Goal: Task Accomplishment & Management: Complete application form

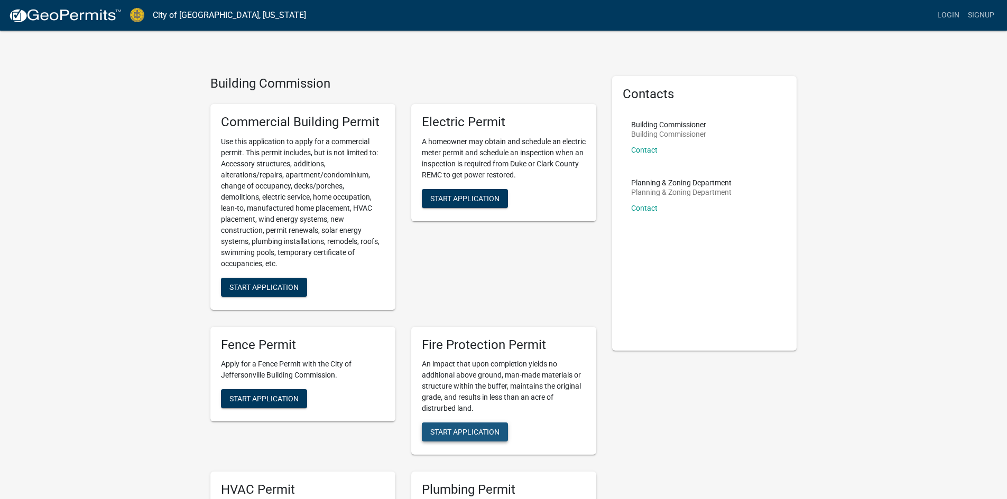
click at [469, 426] on button "Start Application" at bounding box center [465, 432] width 86 height 19
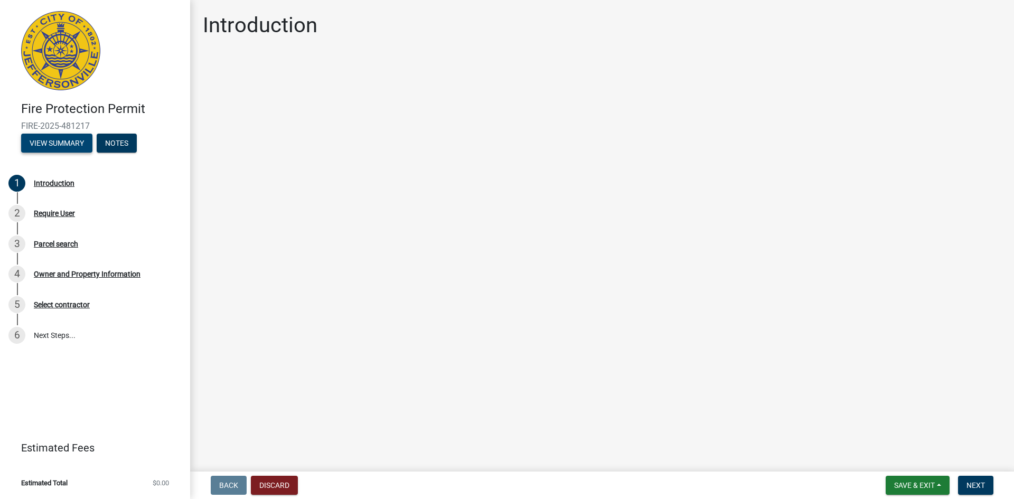
click at [67, 137] on button "View Summary" at bounding box center [56, 143] width 71 height 19
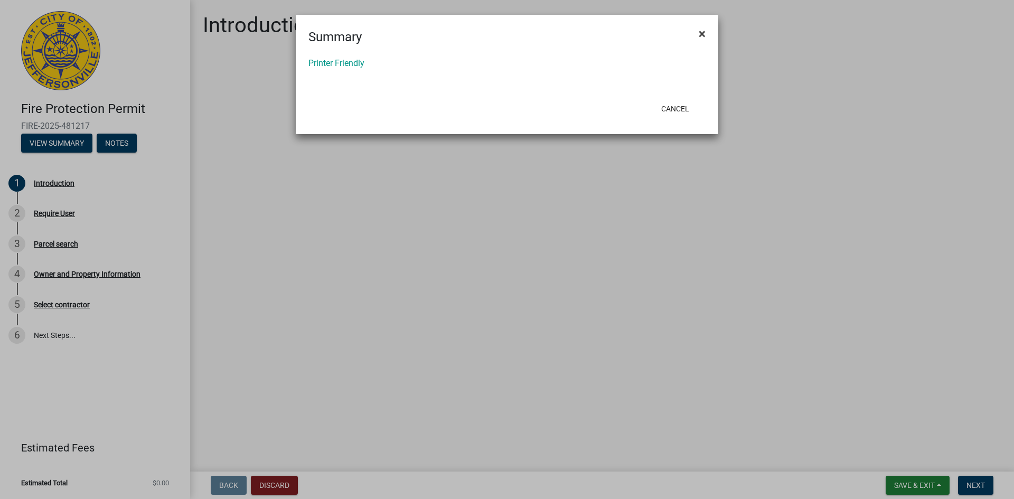
click at [701, 34] on span "×" at bounding box center [702, 33] width 7 height 15
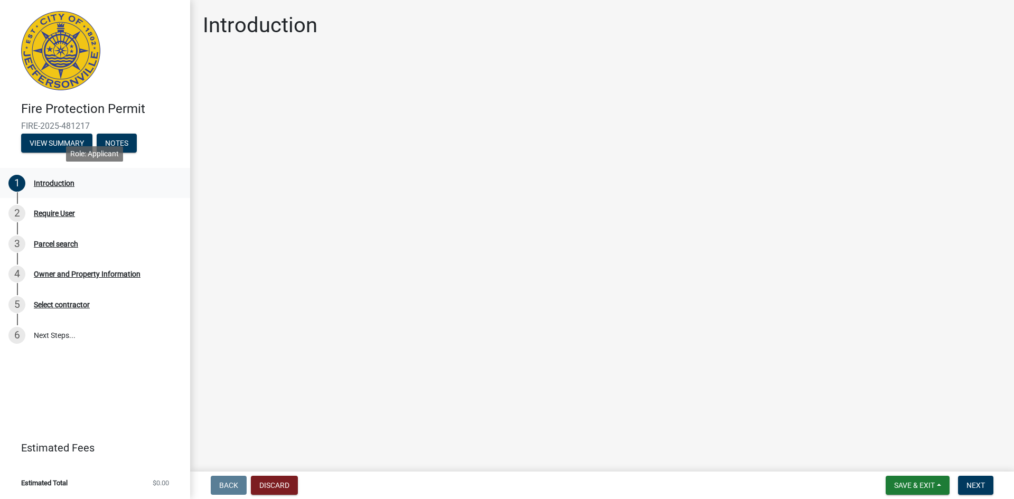
click at [64, 180] on div "Introduction" at bounding box center [54, 183] width 41 height 7
click at [55, 208] on div "2 Require User" at bounding box center [90, 213] width 165 height 17
click at [54, 180] on div "Introduction" at bounding box center [54, 183] width 41 height 7
click at [14, 180] on div "1" at bounding box center [16, 183] width 17 height 17
click at [968, 482] on span "Next" at bounding box center [976, 485] width 18 height 8
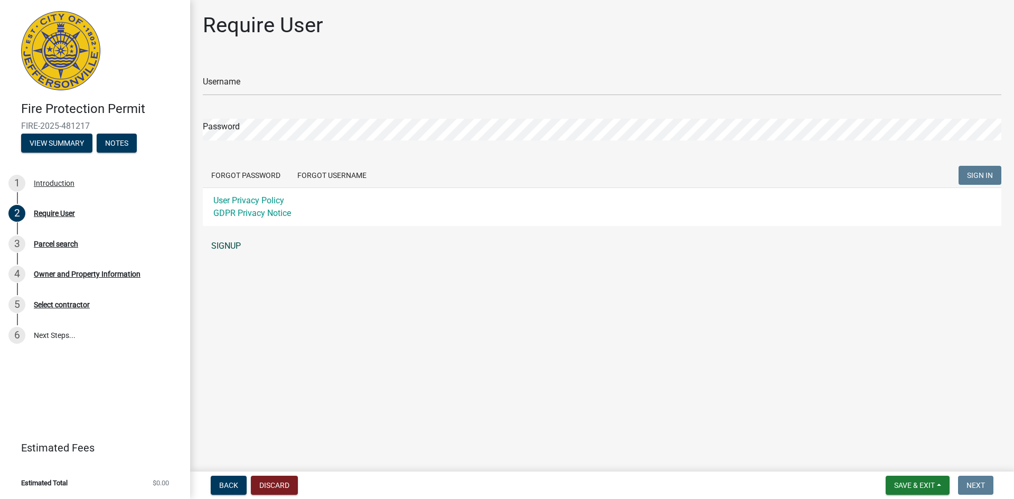
click at [238, 246] on link "SIGNUP" at bounding box center [602, 246] width 799 height 21
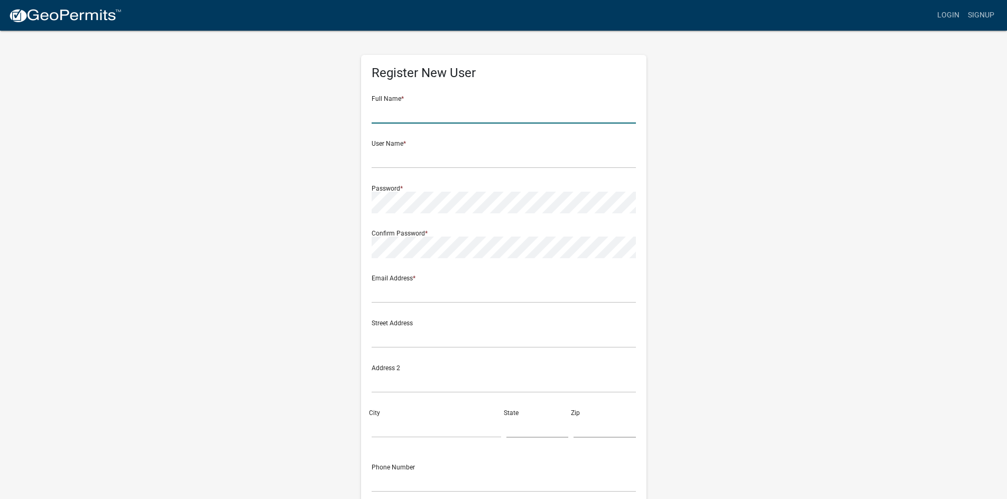
click at [467, 112] on input "text" at bounding box center [503, 113] width 264 height 22
click at [284, 190] on div "Register New User Full Name * User Name * Password * Confirm Password * Email A…" at bounding box center [503, 312] width 602 height 565
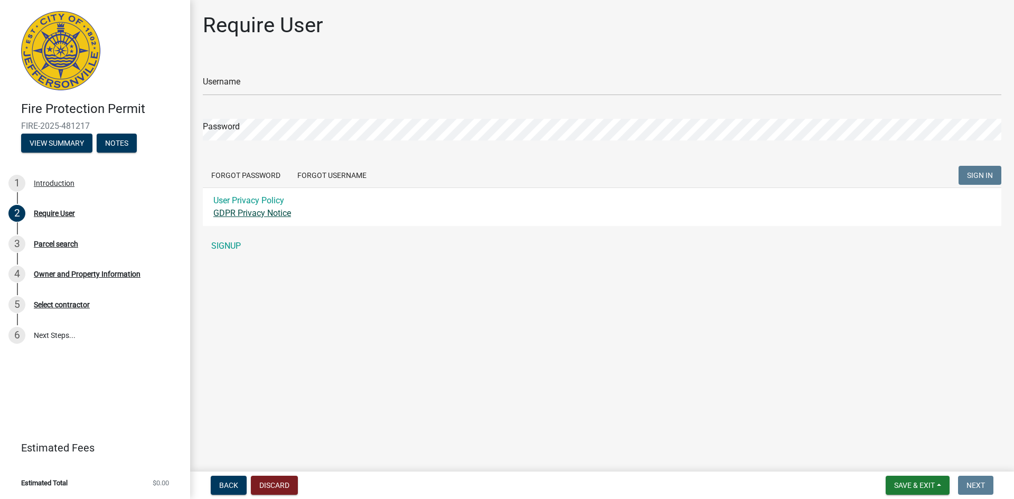
drag, startPoint x: 222, startPoint y: 220, endPoint x: 267, endPoint y: 217, distance: 45.0
click at [267, 221] on div "User Privacy Policy GDPR Privacy Notice" at bounding box center [602, 207] width 799 height 39
click at [267, 220] on div "User Privacy Policy GDPR Privacy Notice" at bounding box center [602, 207] width 799 height 39
drag, startPoint x: 802, startPoint y: 171, endPoint x: 578, endPoint y: 210, distance: 227.4
click at [579, 210] on form "Username Password Forgot Password Forgot Username SIGN IN User Privacy Policy G…" at bounding box center [602, 142] width 799 height 167
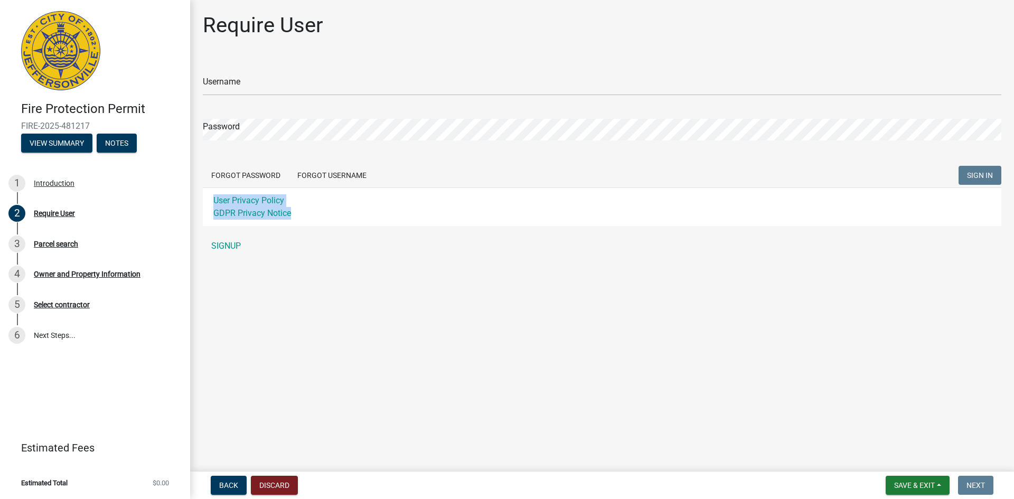
click at [578, 210] on div "User Privacy Policy GDPR Privacy Notice" at bounding box center [602, 207] width 799 height 39
